Goal: Information Seeking & Learning: Learn about a topic

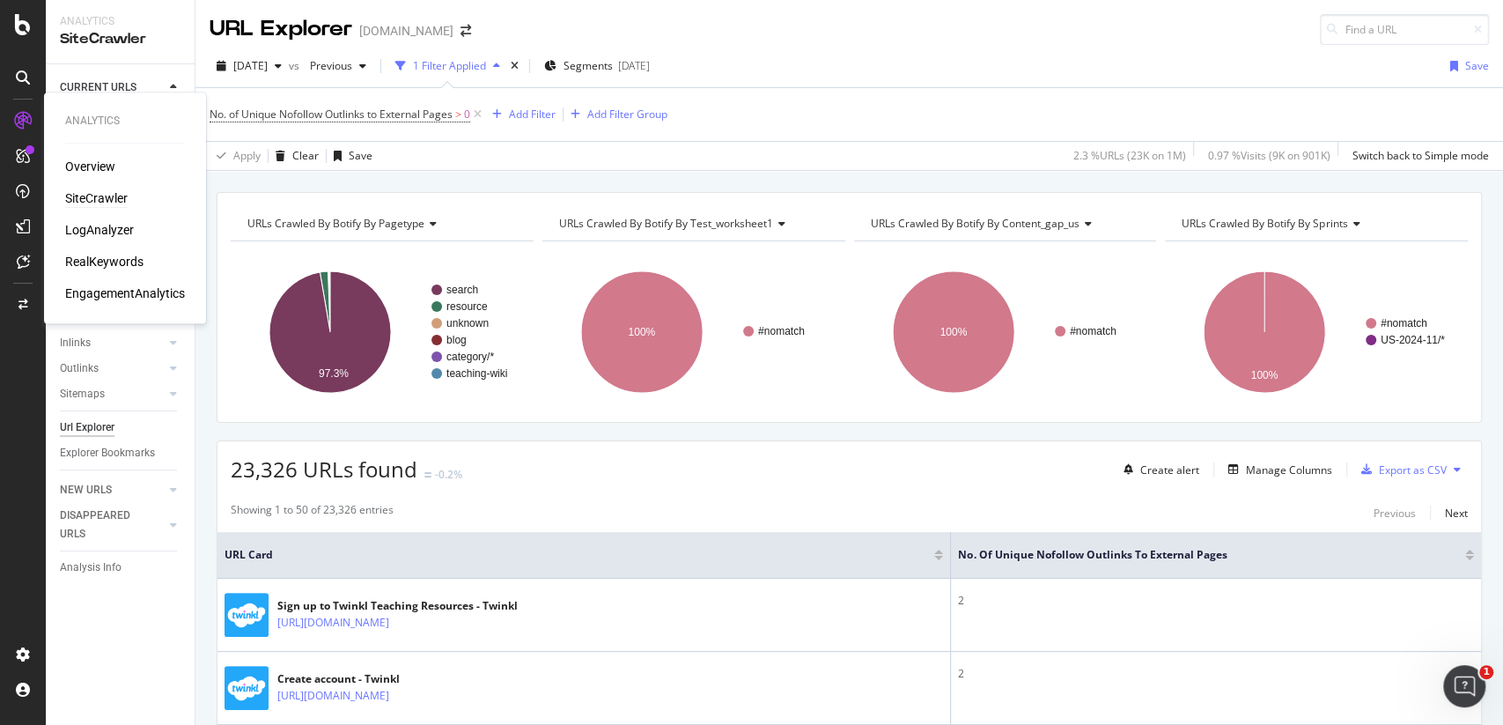
click at [24, 116] on icon at bounding box center [23, 121] width 18 height 18
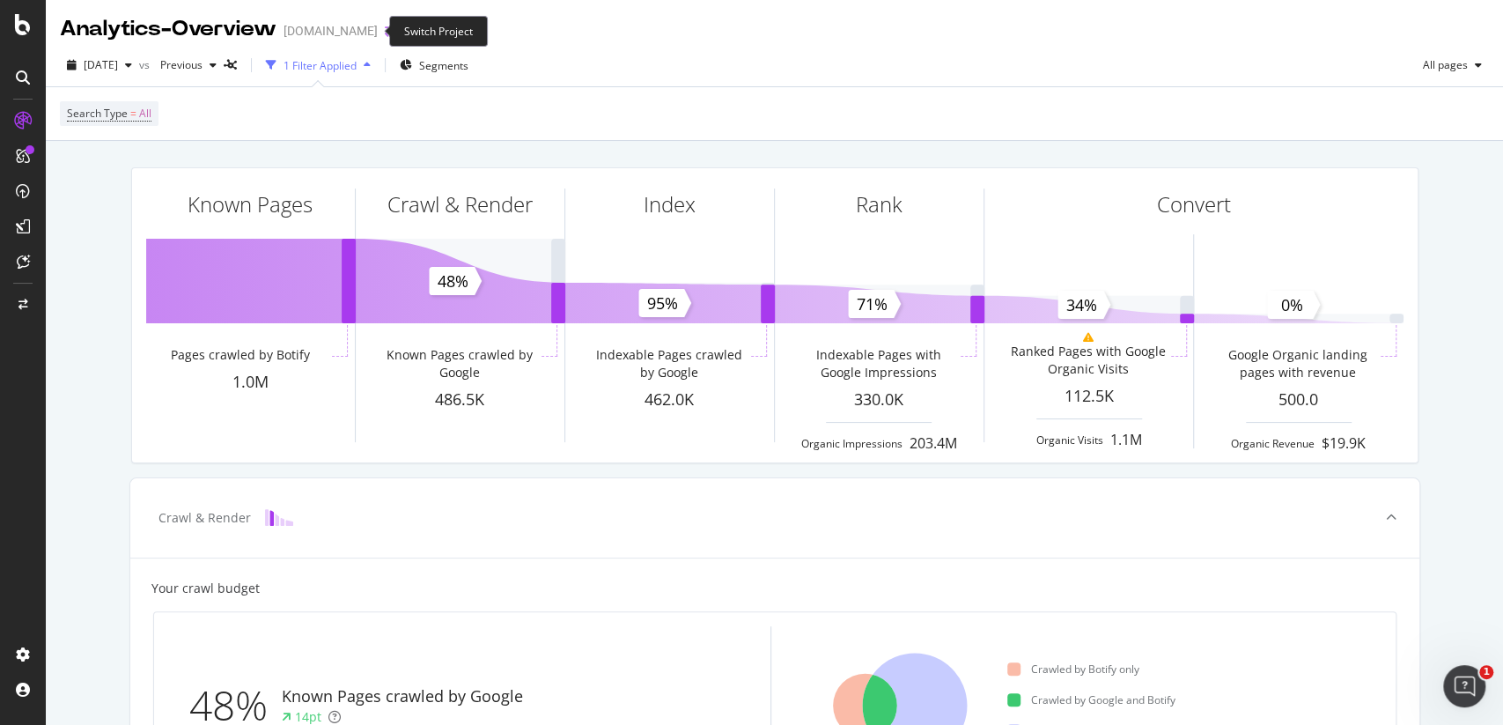
click at [385, 31] on icon "arrow-right-arrow-left" at bounding box center [390, 31] width 11 height 12
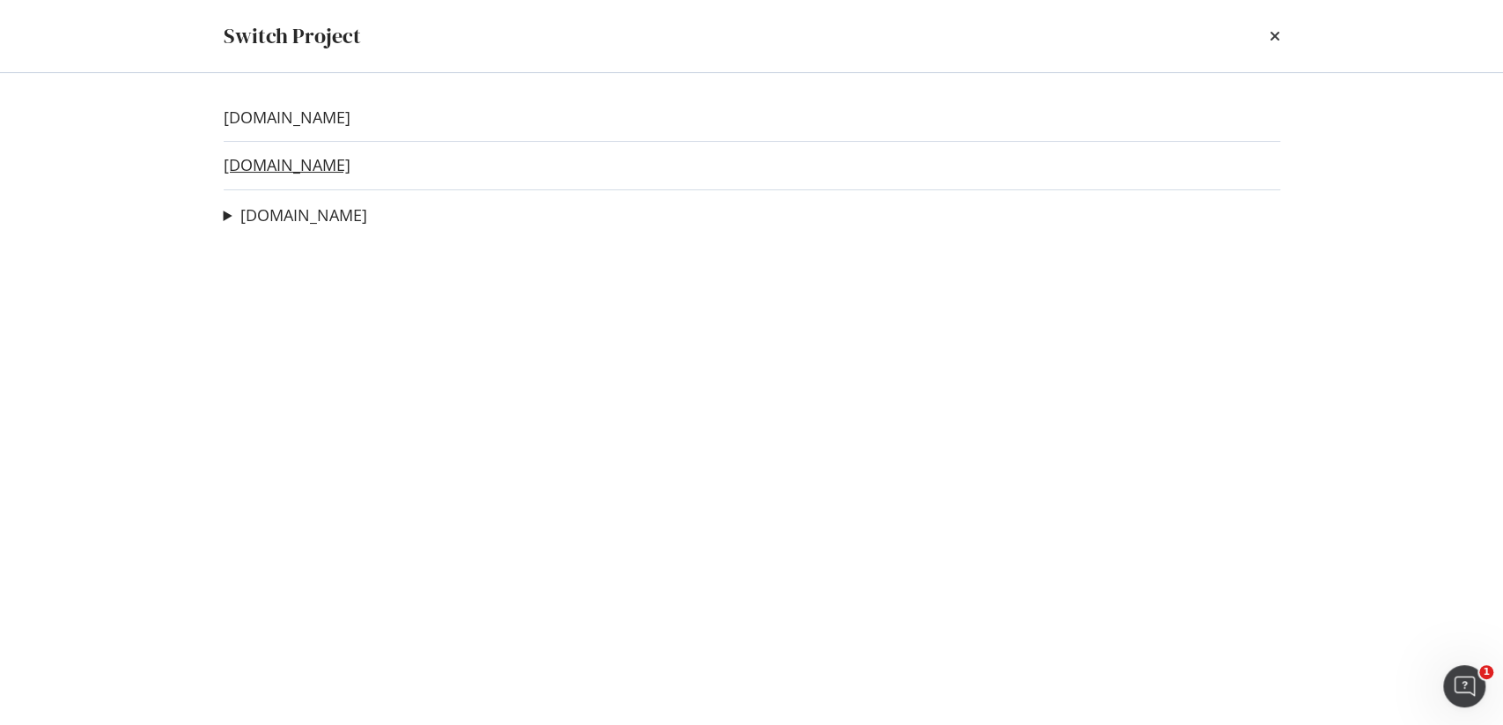
click at [304, 170] on link "twinkl.co.uk" at bounding box center [287, 165] width 127 height 18
